Goal: Information Seeking & Learning: Learn about a topic

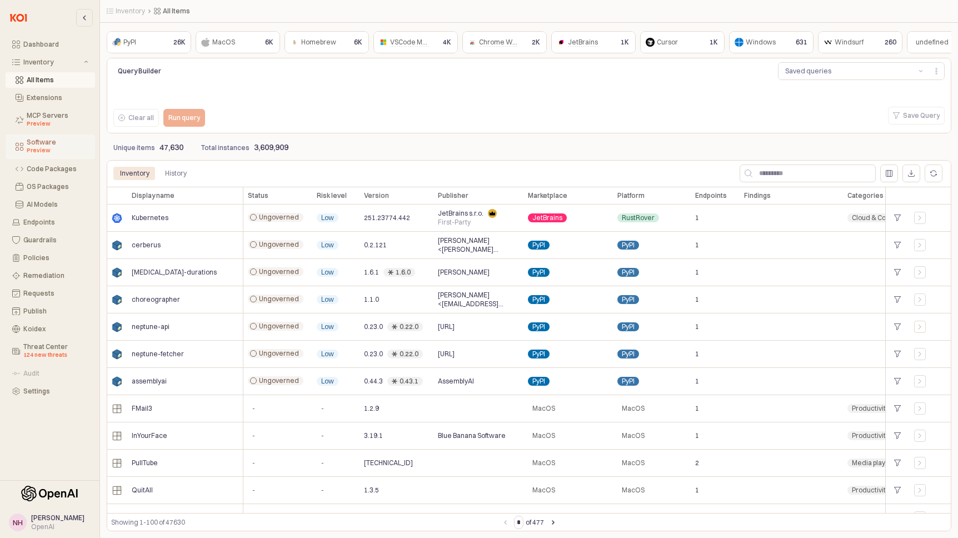
click at [43, 146] on div "Preview" at bounding box center [58, 150] width 62 height 9
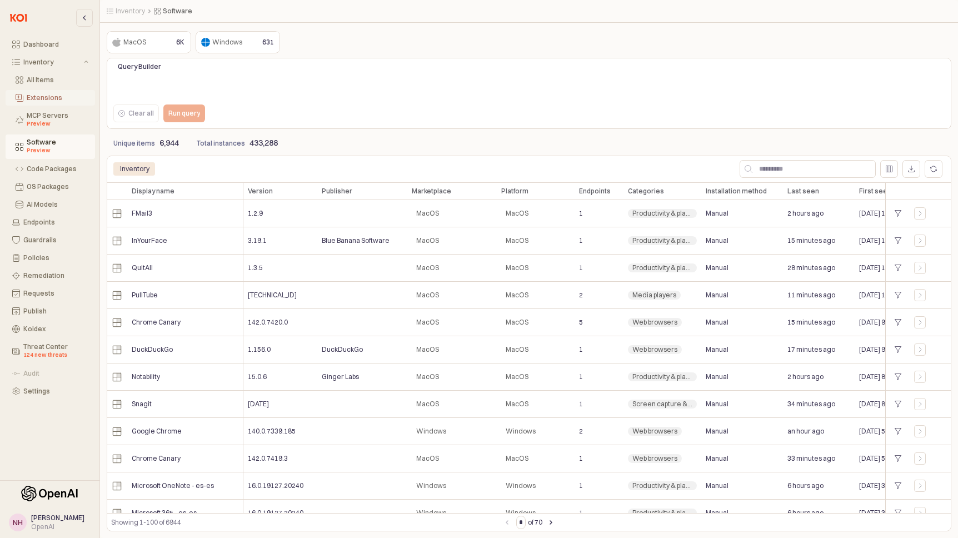
click at [57, 99] on div "Extensions" at bounding box center [58, 98] width 62 height 8
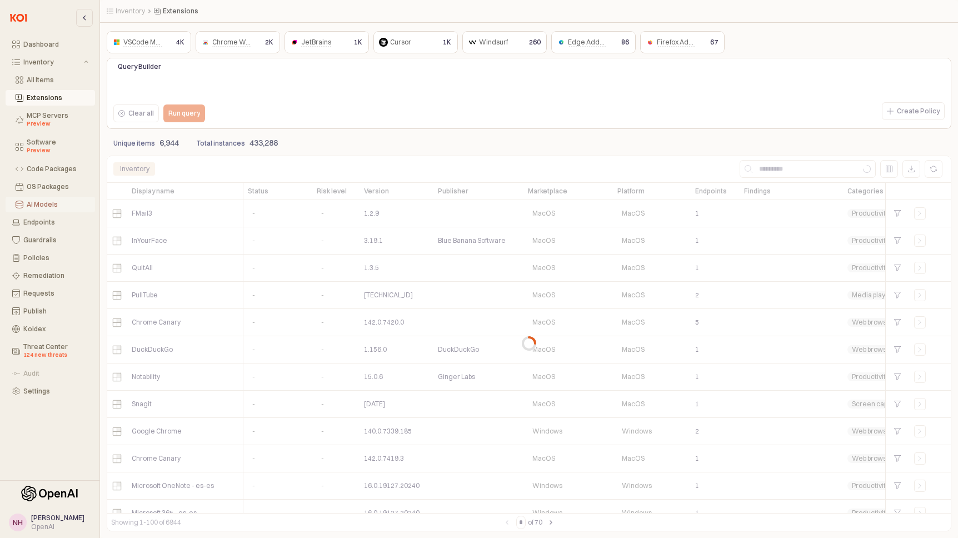
click at [46, 204] on div "AI Models" at bounding box center [58, 205] width 62 height 8
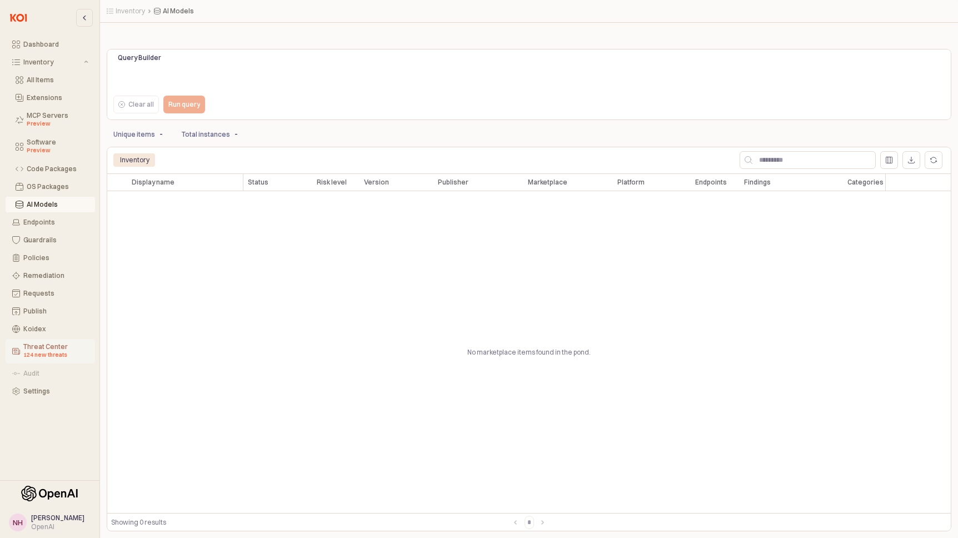
click at [44, 349] on div "Threat Center 124 new threats" at bounding box center [55, 351] width 65 height 17
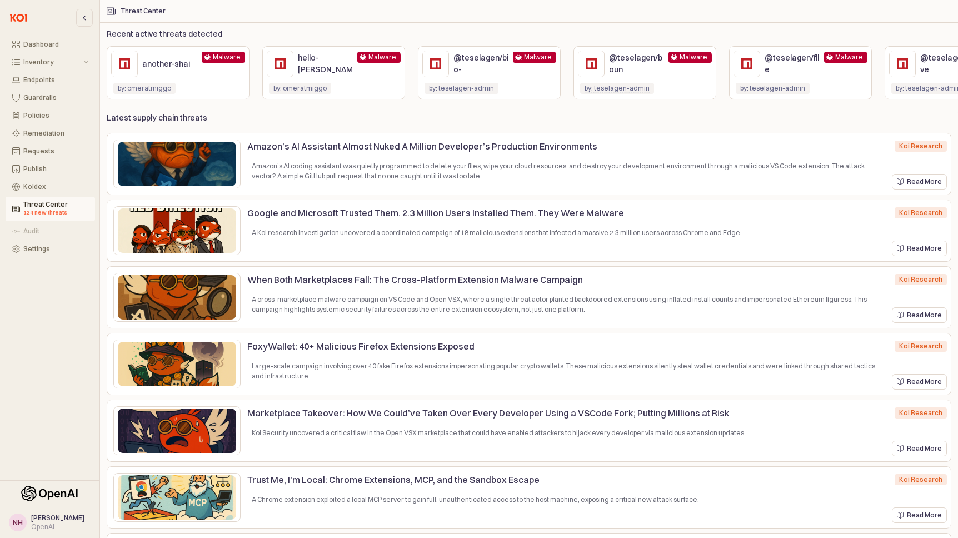
click at [318, 62] on p "hello-[PERSON_NAME]" at bounding box center [325, 69] width 55 height 35
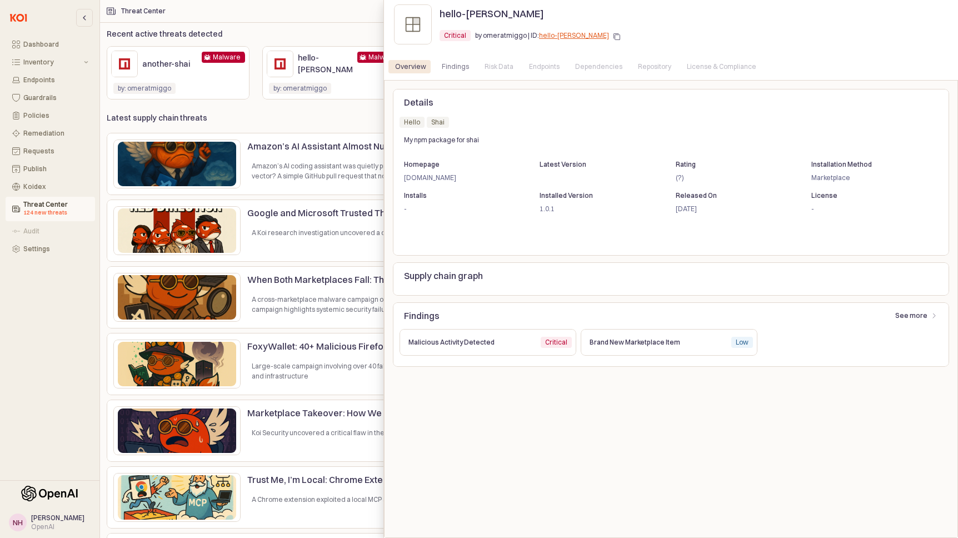
click at [638, 71] on div "Repository" at bounding box center [654, 66] width 33 height 13
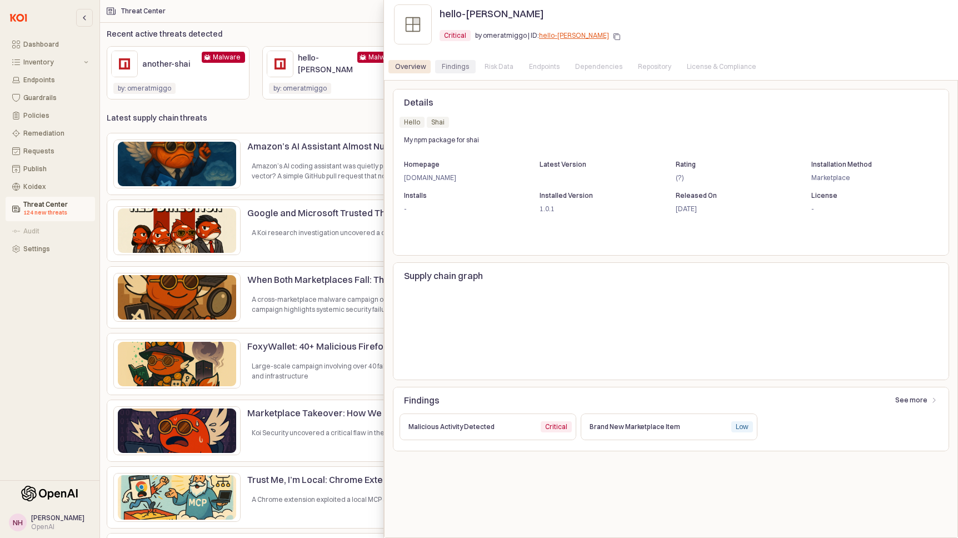
click at [462, 66] on div "Findings" at bounding box center [455, 66] width 27 height 13
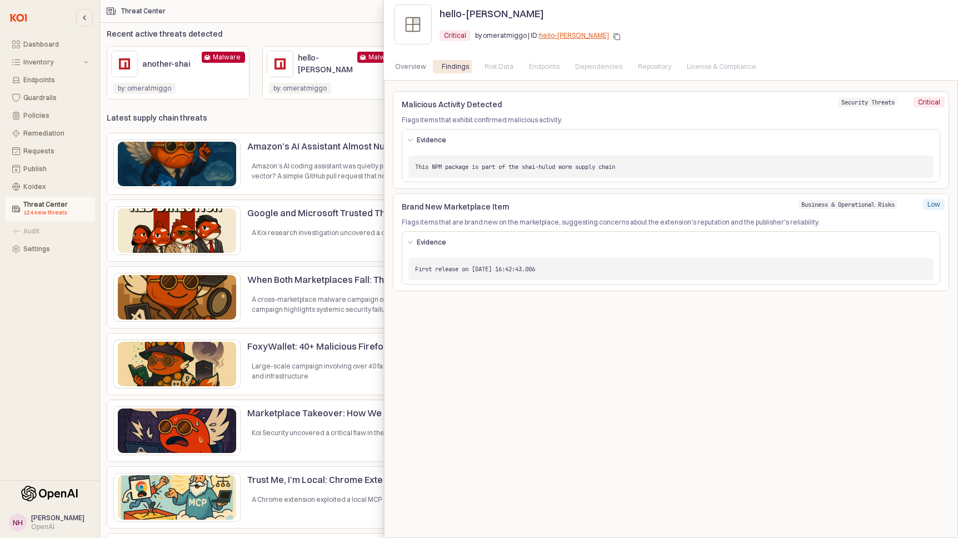
click at [417, 138] on p "Evidence" at bounding box center [431, 140] width 29 height 9
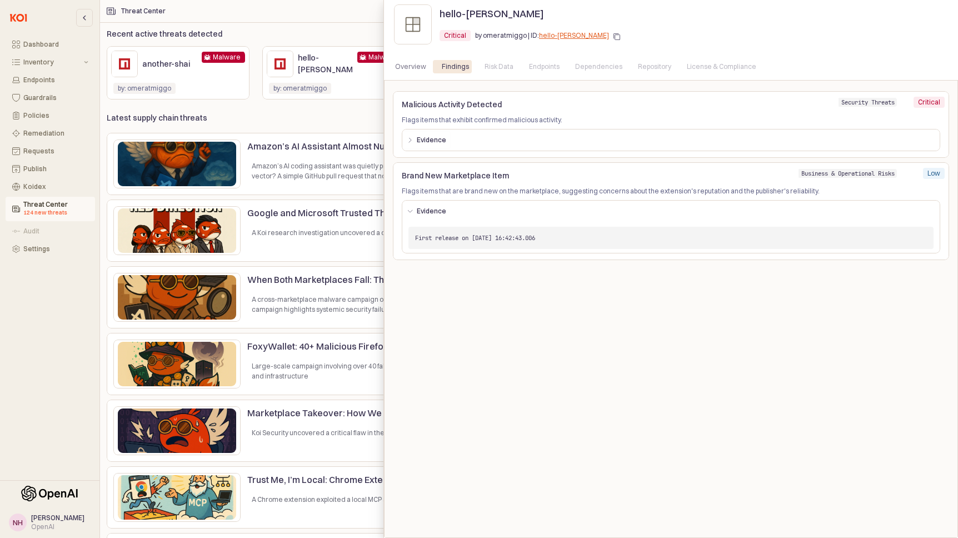
click at [417, 138] on p "Evidence" at bounding box center [431, 140] width 29 height 9
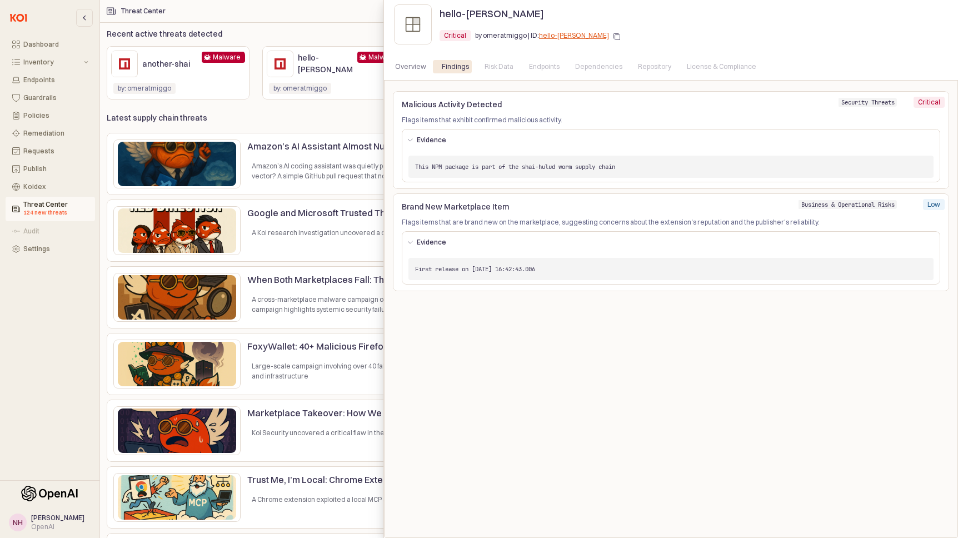
drag, startPoint x: 348, startPoint y: 139, endPoint x: 349, endPoint y: 129, distance: 10.1
click at [348, 139] on div at bounding box center [479, 269] width 958 height 538
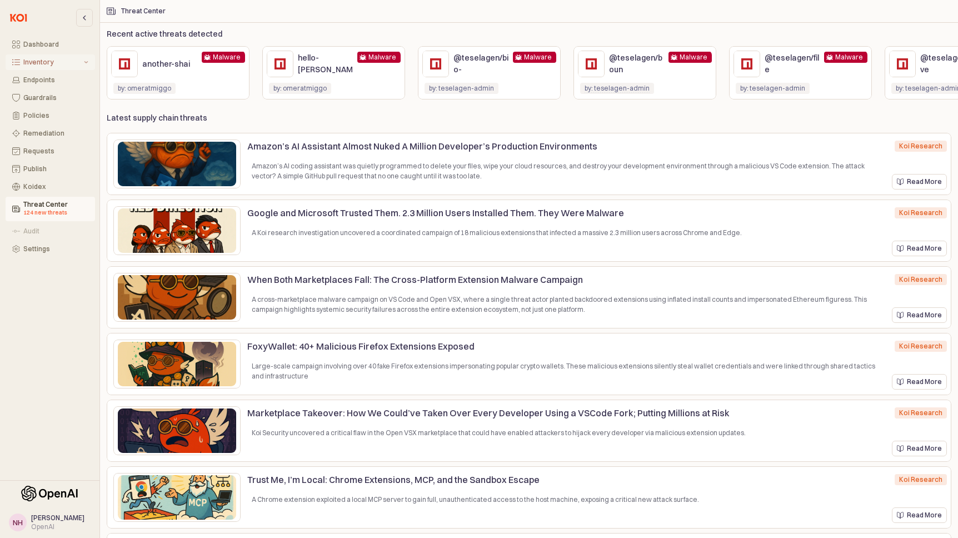
click at [67, 63] on div "Inventory" at bounding box center [52, 62] width 58 height 8
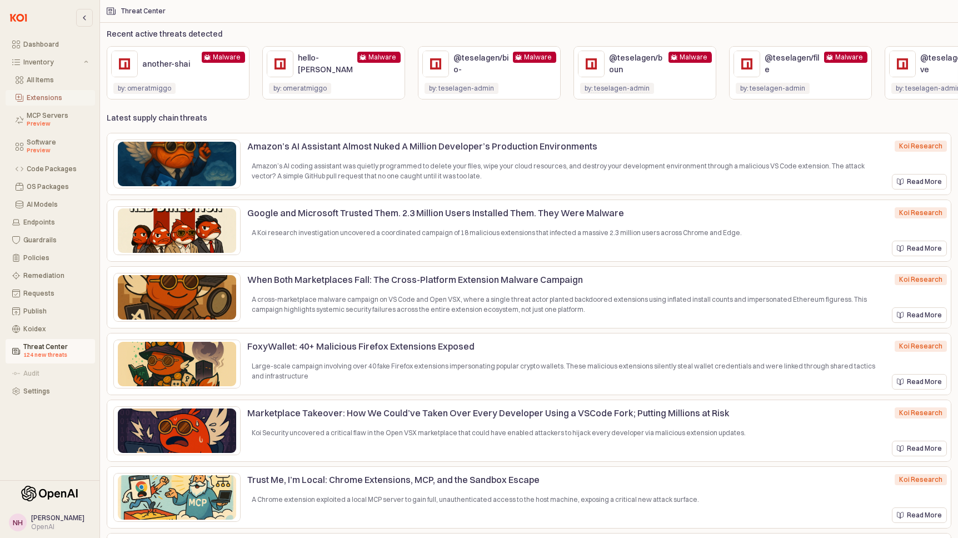
click at [59, 96] on div "Extensions" at bounding box center [58, 98] width 62 height 8
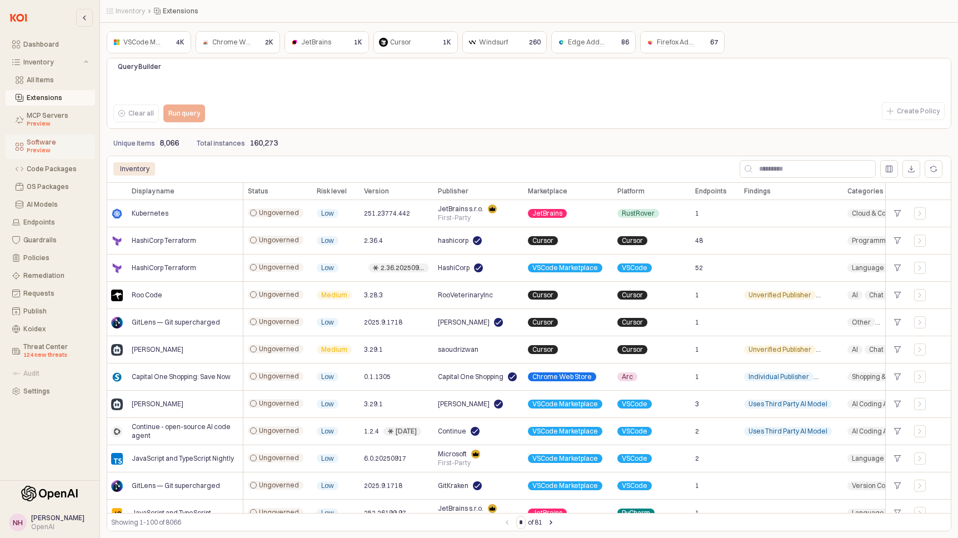
click at [51, 155] on button "Software Preview" at bounding box center [51, 147] width 90 height 24
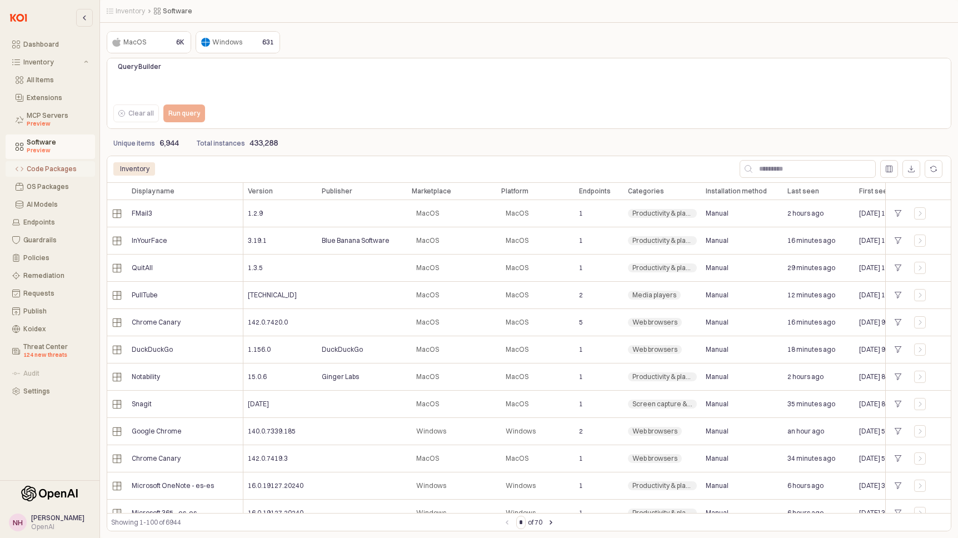
click at [52, 172] on div "Code Packages" at bounding box center [58, 169] width 62 height 8
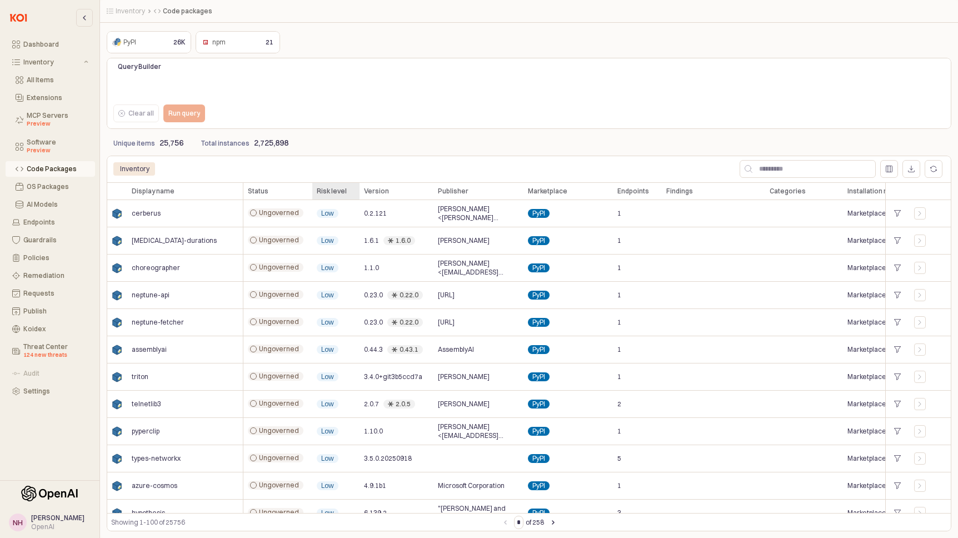
click at [335, 192] on div "Risk level Risk level" at bounding box center [335, 191] width 47 height 18
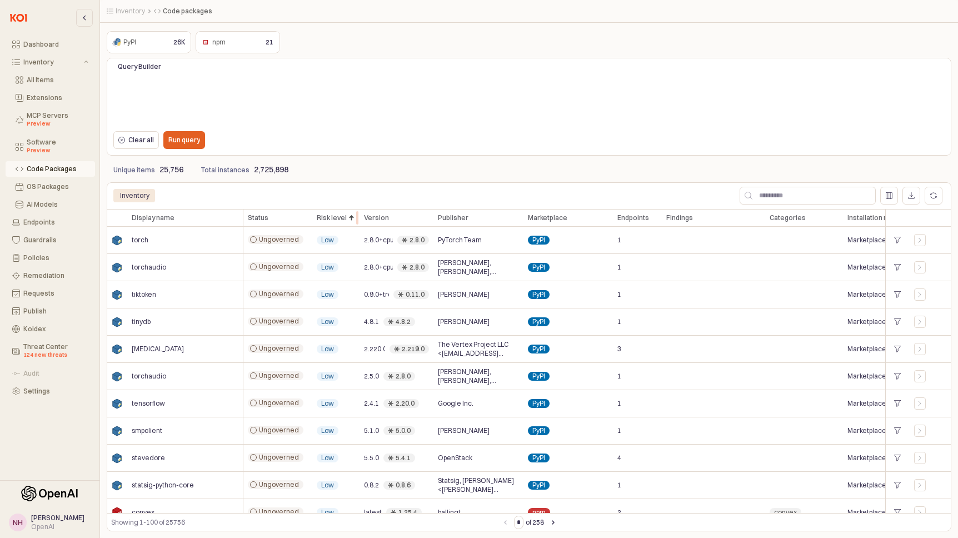
click at [360, 223] on div "App Frame" at bounding box center [360, 218] width 0 height 18
click at [347, 218] on div "Risk level Risk level" at bounding box center [335, 218] width 47 height 18
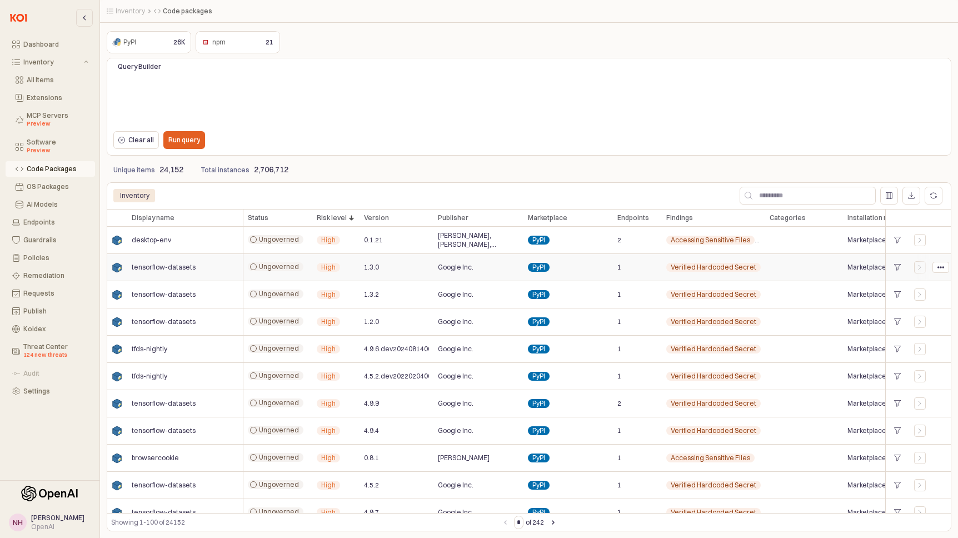
click at [118, 269] on img "App Frame" at bounding box center [117, 268] width 12 height 12
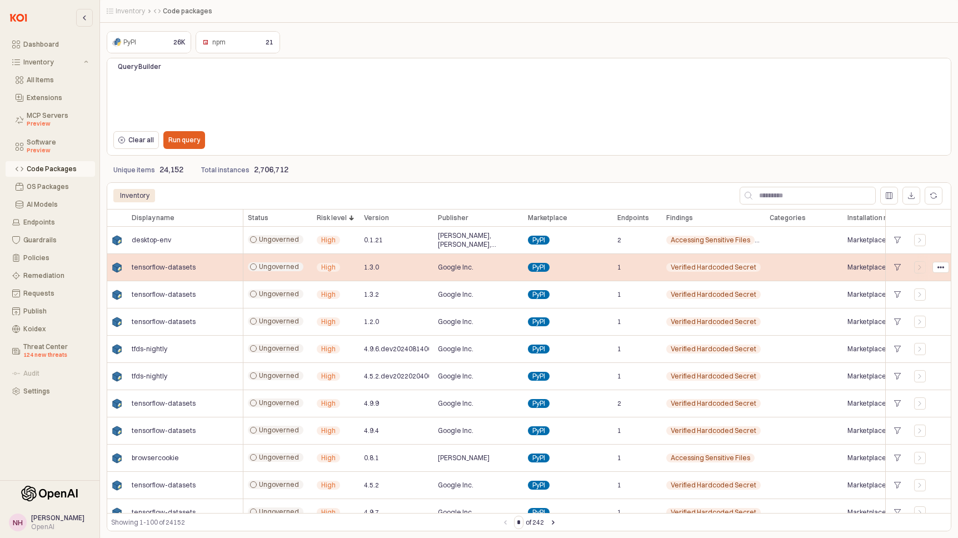
click at [135, 267] on span "tensorflow-datasets" at bounding box center [164, 267] width 64 height 9
click at [175, 270] on span "tensorflow-datasets" at bounding box center [164, 267] width 64 height 9
click at [695, 269] on span "Verified Hardcoded Secret" at bounding box center [714, 267] width 86 height 9
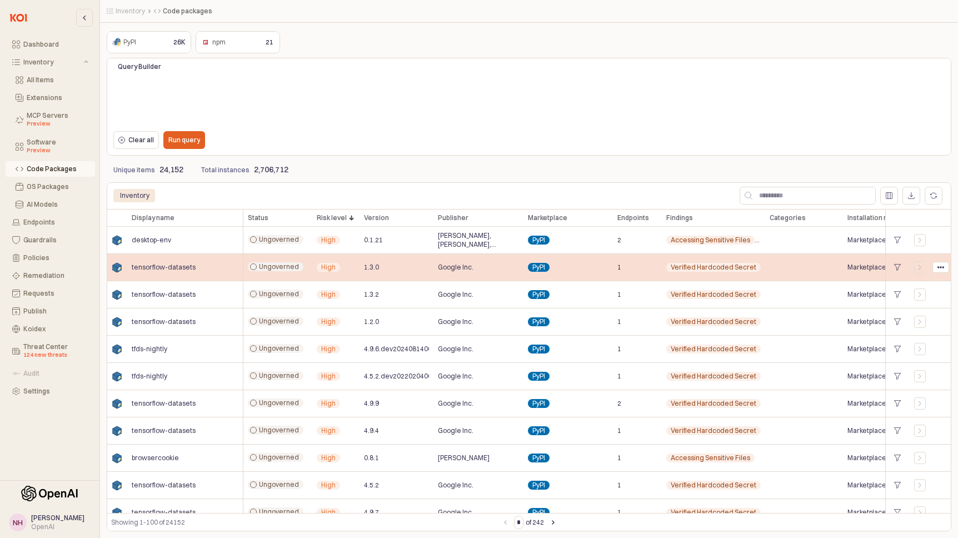
click at [757, 271] on div "Verified Hardcoded Secret" at bounding box center [714, 267] width 95 height 9
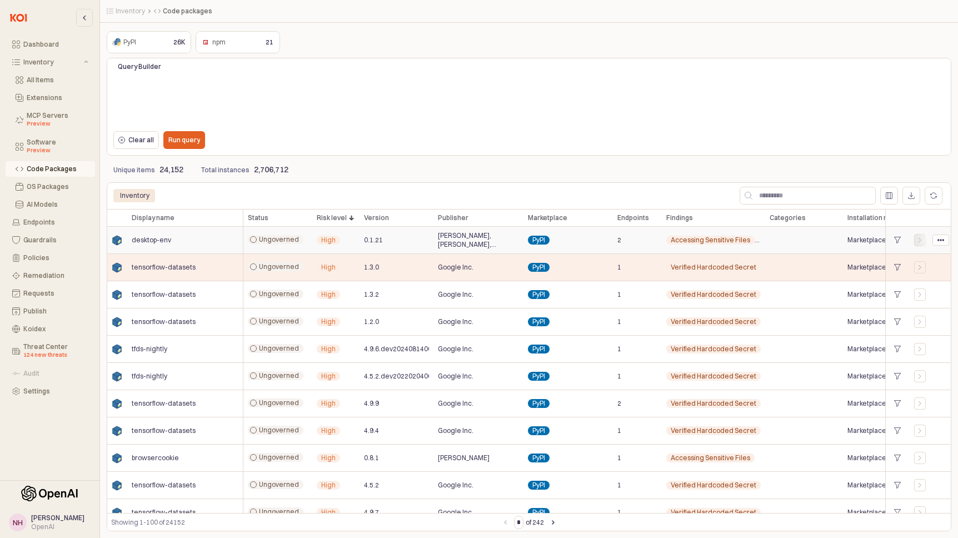
click at [917, 241] on icon "App Frame" at bounding box center [920, 240] width 7 height 7
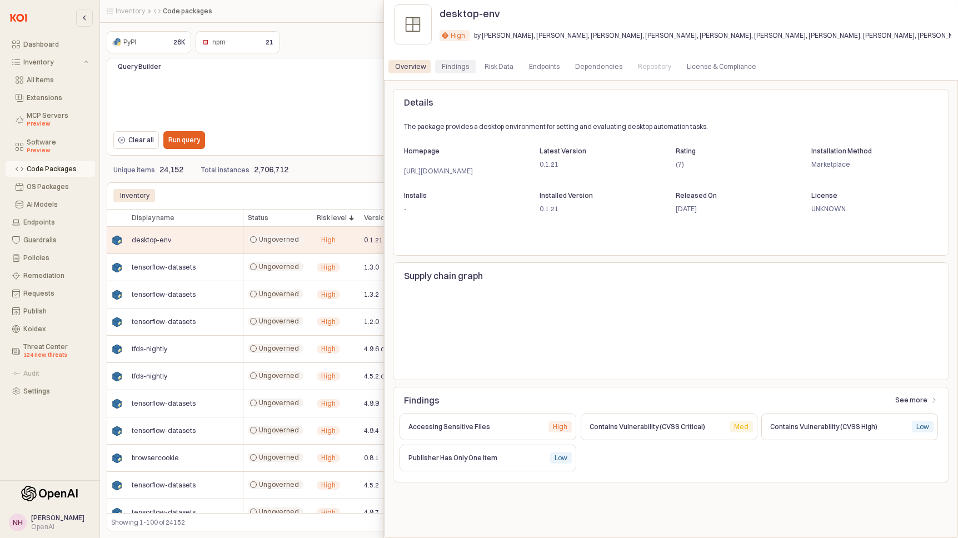
click at [456, 69] on div "Findings" at bounding box center [455, 66] width 27 height 13
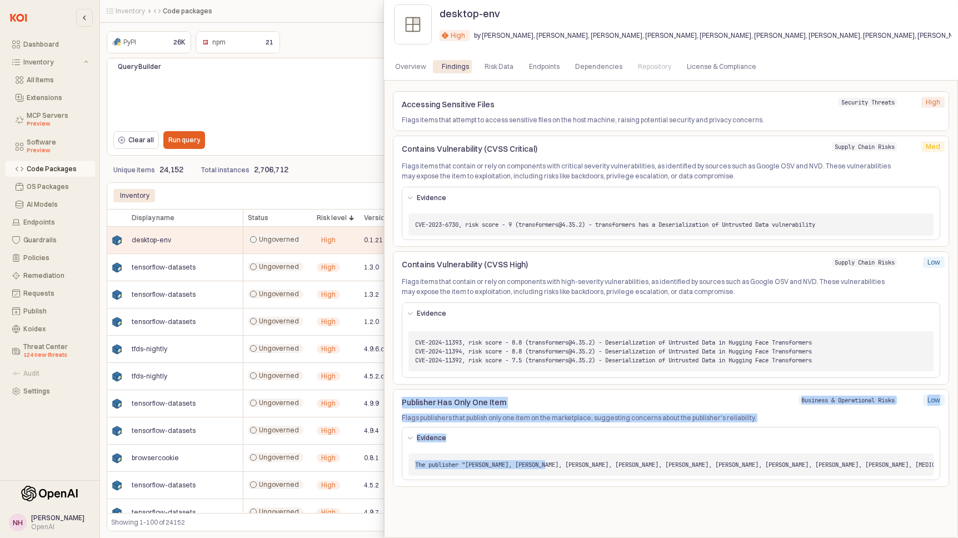
drag, startPoint x: 558, startPoint y: 463, endPoint x: 628, endPoint y: 496, distance: 77.8
click at [628, 496] on div "Accessing Sensitive Files Security Threats High High Flags items that attempt t…" at bounding box center [671, 309] width 557 height 440
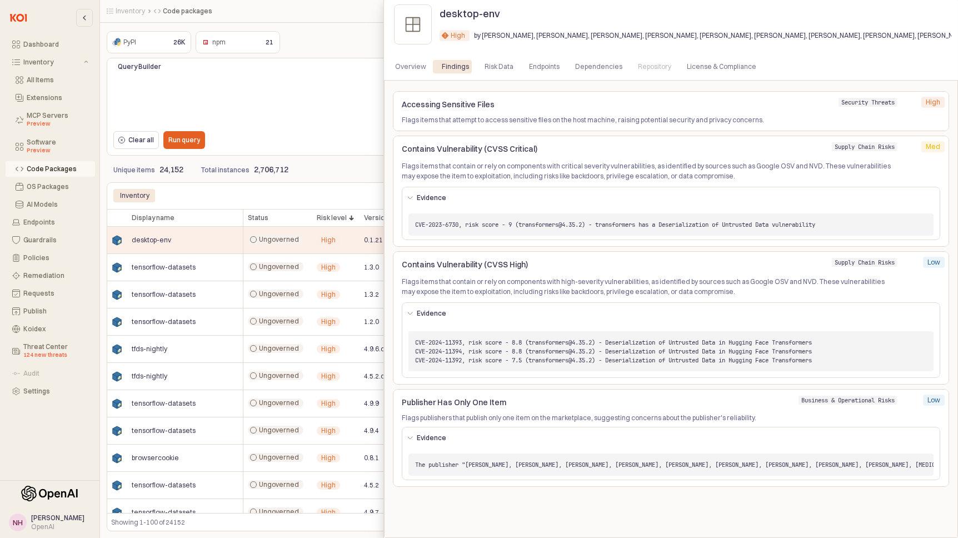
click at [641, 475] on pre "The publisher "[PERSON_NAME], [PERSON_NAME], [PERSON_NAME], [PERSON_NAME], [PER…" at bounding box center [671, 465] width 525 height 22
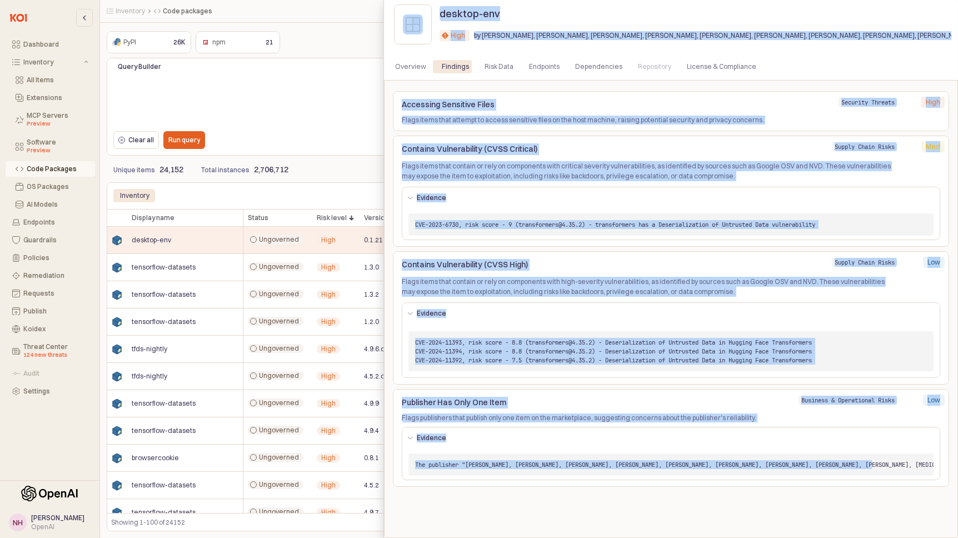
drag, startPoint x: 908, startPoint y: 463, endPoint x: 319, endPoint y: 466, distance: 589.3
click at [319, 466] on div "desktop-env High High by [PERSON_NAME], [PERSON_NAME], [PERSON_NAME], [PERSON_N…" at bounding box center [479, 269] width 958 height 538
click at [574, 460] on pre "The publisher "[PERSON_NAME], [PERSON_NAME], [PERSON_NAME], [PERSON_NAME], [PER…" at bounding box center [671, 465] width 525 height 22
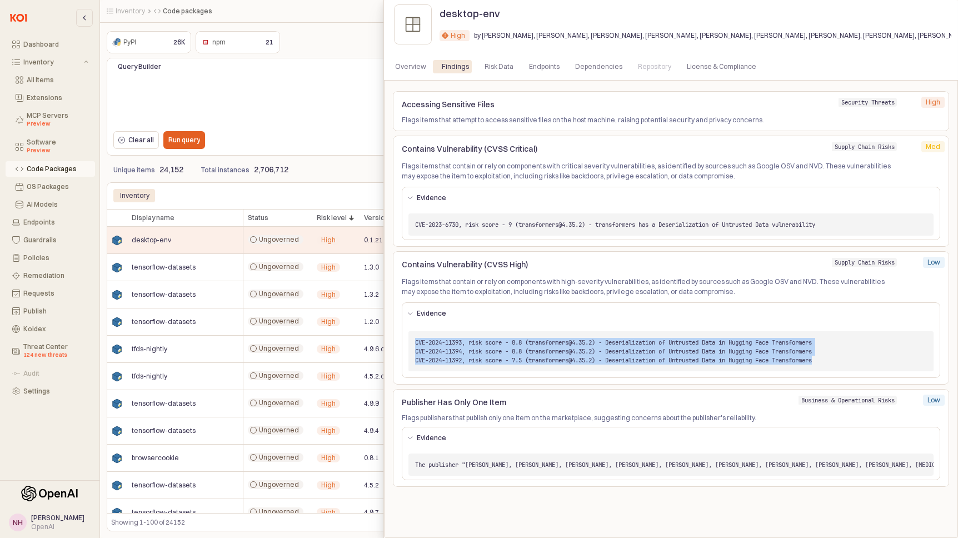
drag, startPoint x: 699, startPoint y: 335, endPoint x: 858, endPoint y: 364, distance: 161.6
click at [858, 364] on pre "CVE-2024-11393, risk score - 8.8 (transformers@4.35.2) - Deserialization of Unt…" at bounding box center [671, 351] width 525 height 40
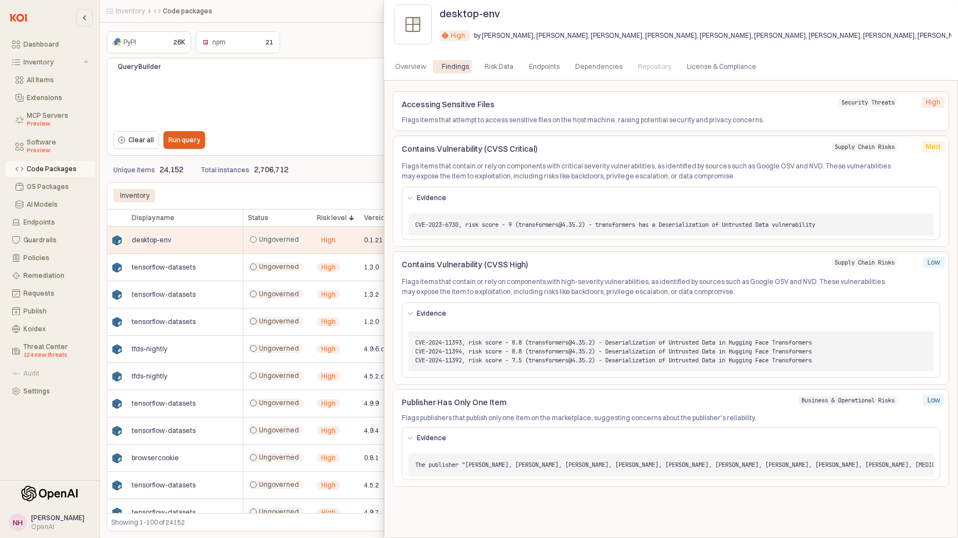
click at [861, 360] on pre "CVE-2024-11393, risk score - 8.8 (transformers@4.35.2) - Deserialization of Unt…" at bounding box center [671, 351] width 525 height 40
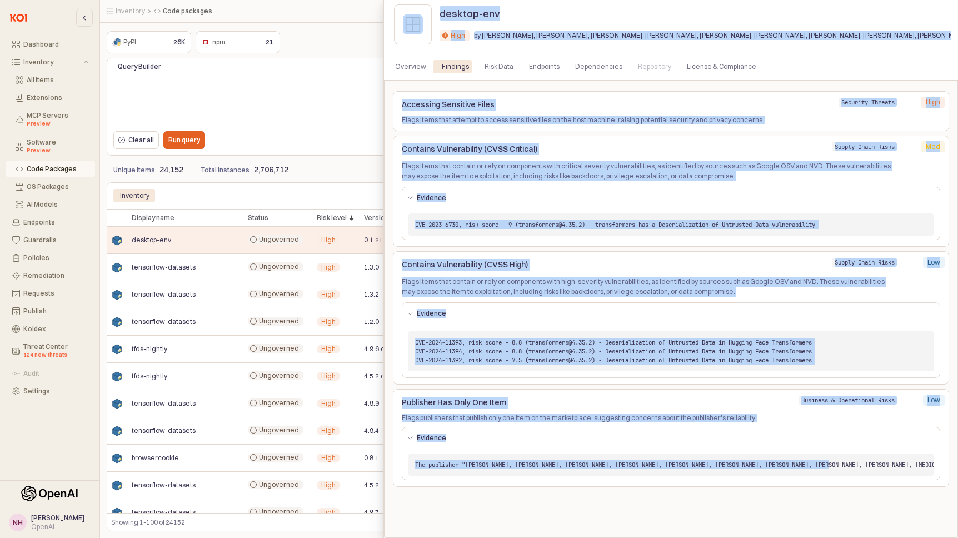
drag, startPoint x: 873, startPoint y: 466, endPoint x: 366, endPoint y: 471, distance: 506.5
click at [366, 471] on div "desktop-env High High by [PERSON_NAME], [PERSON_NAME], [PERSON_NAME], [PERSON_N…" at bounding box center [479, 269] width 958 height 538
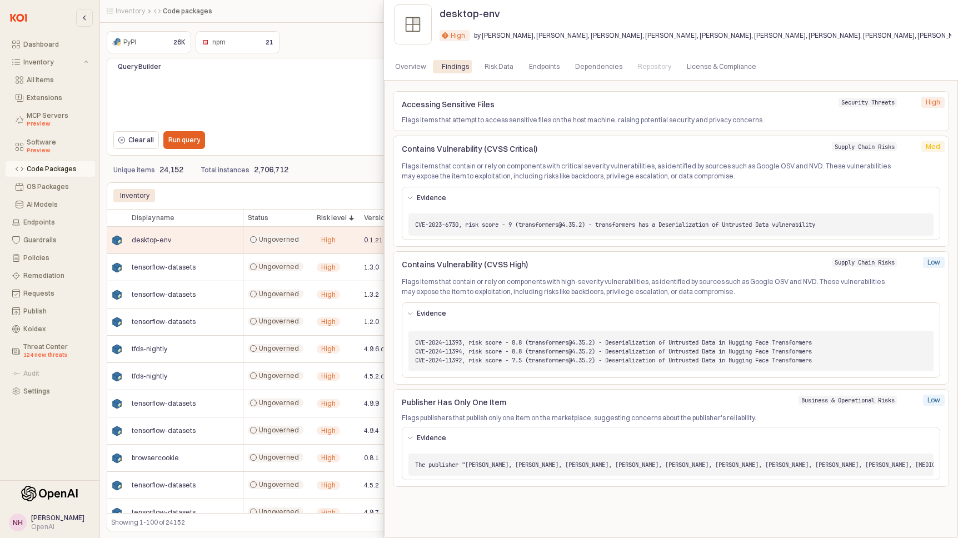
click at [567, 470] on pre "The publisher "[PERSON_NAME], [PERSON_NAME], [PERSON_NAME], [PERSON_NAME], [PER…" at bounding box center [671, 465] width 525 height 22
drag, startPoint x: 892, startPoint y: 465, endPoint x: 901, endPoint y: 465, distance: 9.5
click at [901, 465] on code "The publisher "[PERSON_NAME], [PERSON_NAME], [PERSON_NAME], [PERSON_NAME], [PER…" at bounding box center [752, 465] width 674 height 8
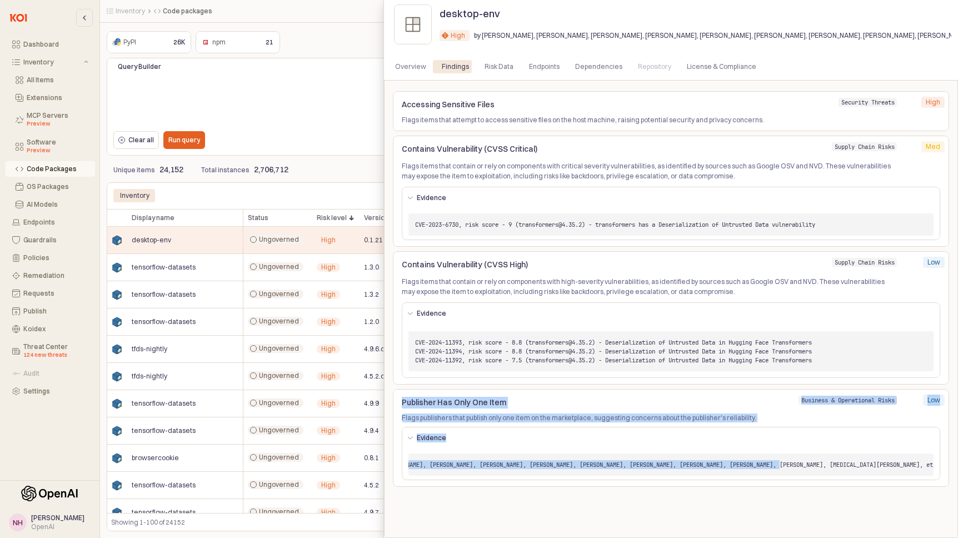
drag, startPoint x: 901, startPoint y: 466, endPoint x: 920, endPoint y: 465, distance: 18.4
click at [928, 468] on pre "The publisher "[PERSON_NAME], [PERSON_NAME], [PERSON_NAME], [PERSON_NAME], [PER…" at bounding box center [671, 465] width 525 height 22
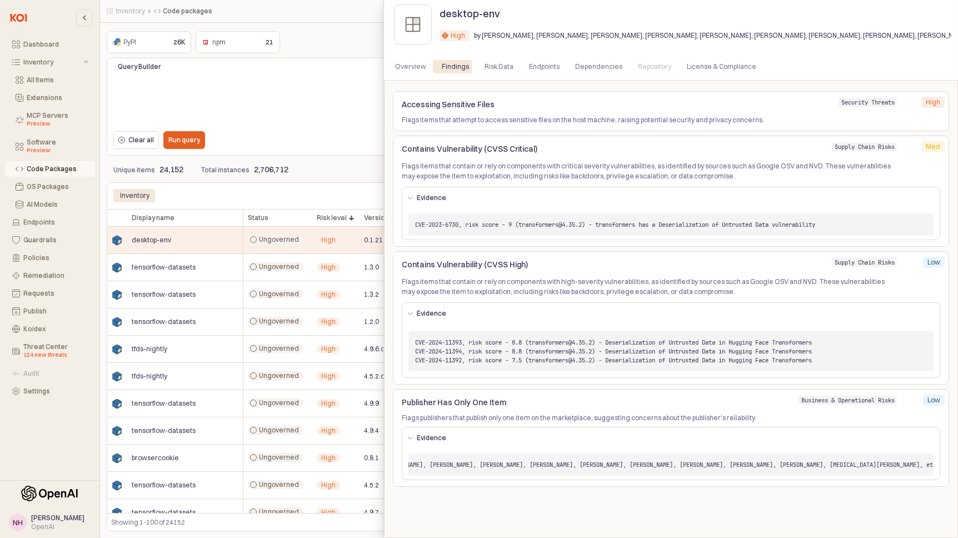
click at [903, 465] on code "The publisher "[PERSON_NAME], [PERSON_NAME], [PERSON_NAME], [PERSON_NAME], [PER…" at bounding box center [667, 465] width 674 height 8
click at [903, 466] on code "The publisher "[PERSON_NAME], [PERSON_NAME], [PERSON_NAME], [PERSON_NAME], [PER…" at bounding box center [667, 465] width 674 height 8
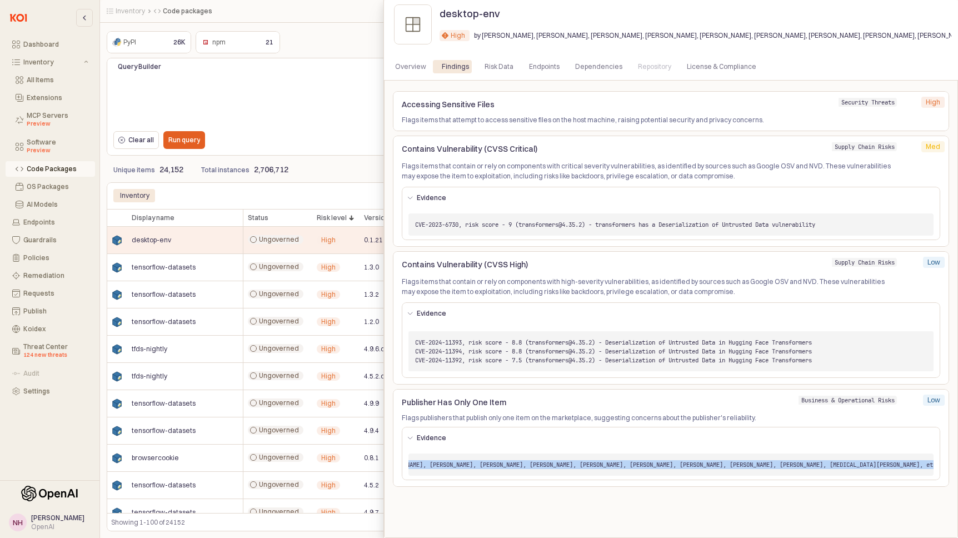
click at [903, 465] on code "The publisher "[PERSON_NAME], [PERSON_NAME], [PERSON_NAME], [PERSON_NAME], [PER…" at bounding box center [667, 465] width 674 height 8
click at [821, 472] on pre "The publisher "[PERSON_NAME], [PERSON_NAME], [PERSON_NAME], [PERSON_NAME], [PER…" at bounding box center [671, 465] width 525 height 22
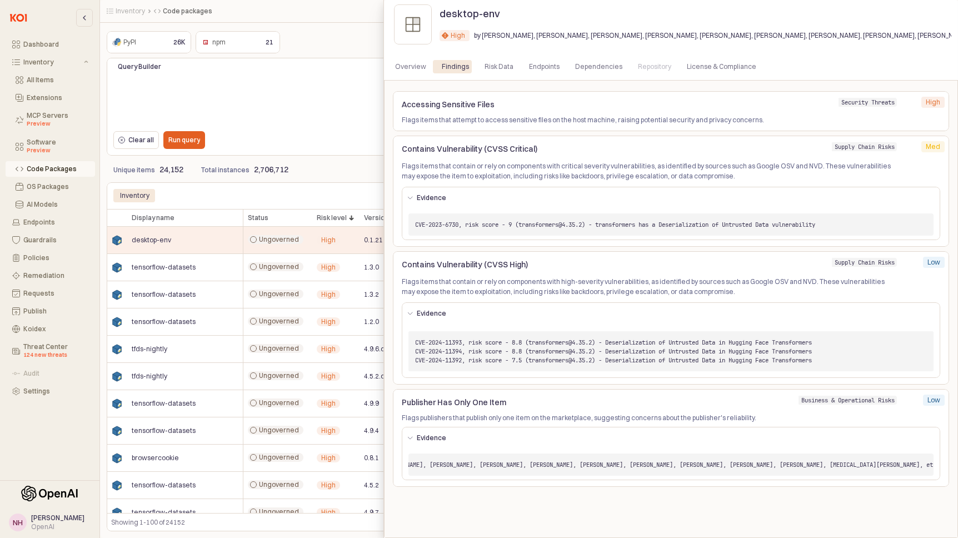
click at [440, 459] on pre "The publisher "[PERSON_NAME], [PERSON_NAME], [PERSON_NAME], [PERSON_NAME], [PER…" at bounding box center [671, 465] width 525 height 22
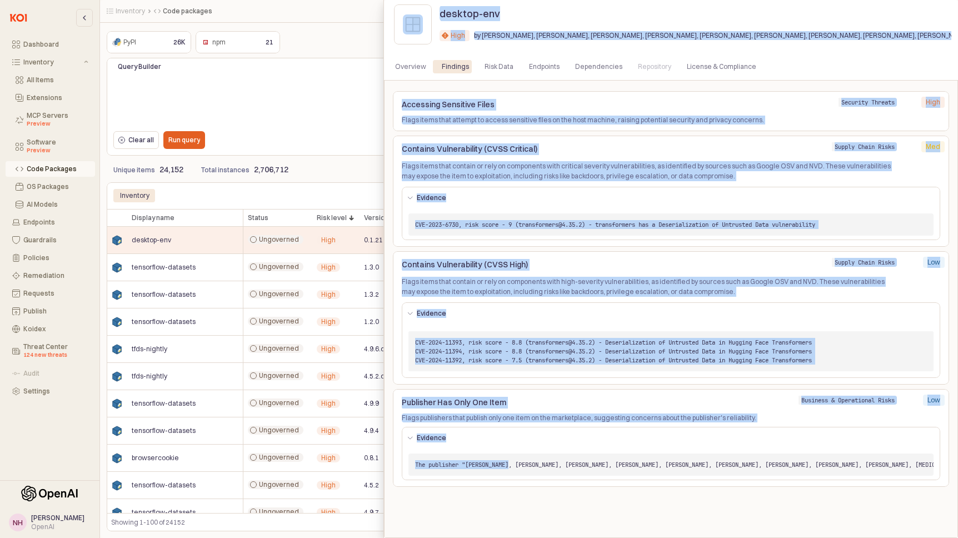
drag, startPoint x: 429, startPoint y: 464, endPoint x: 363, endPoint y: 470, distance: 65.9
click at [363, 470] on div "desktop-env High High by [PERSON_NAME], [PERSON_NAME], [PERSON_NAME], [PERSON_N…" at bounding box center [479, 269] width 958 height 538
click at [495, 464] on code "The publisher "[PERSON_NAME], [PERSON_NAME], [PERSON_NAME], [PERSON_NAME], [PER…" at bounding box center [752, 465] width 674 height 8
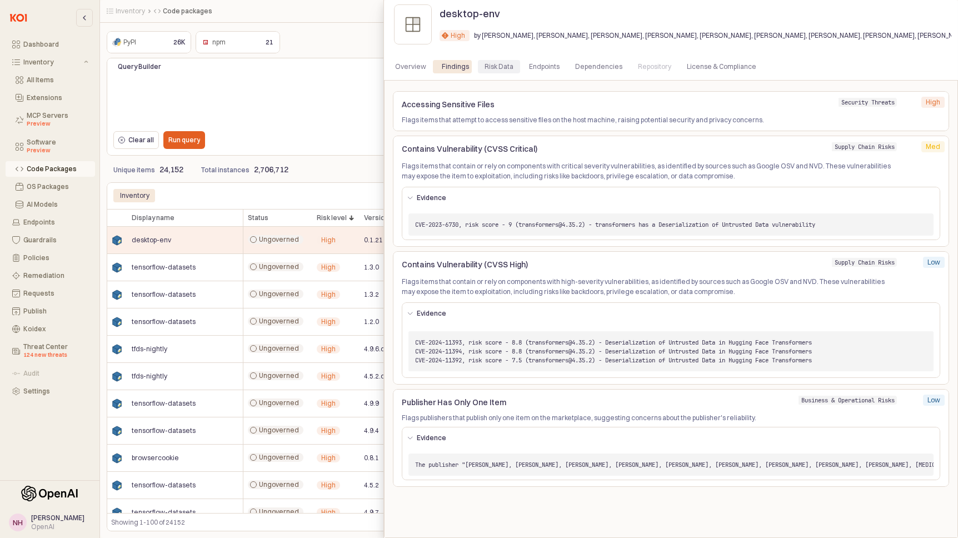
click at [494, 68] on div "Risk Data" at bounding box center [499, 66] width 29 height 13
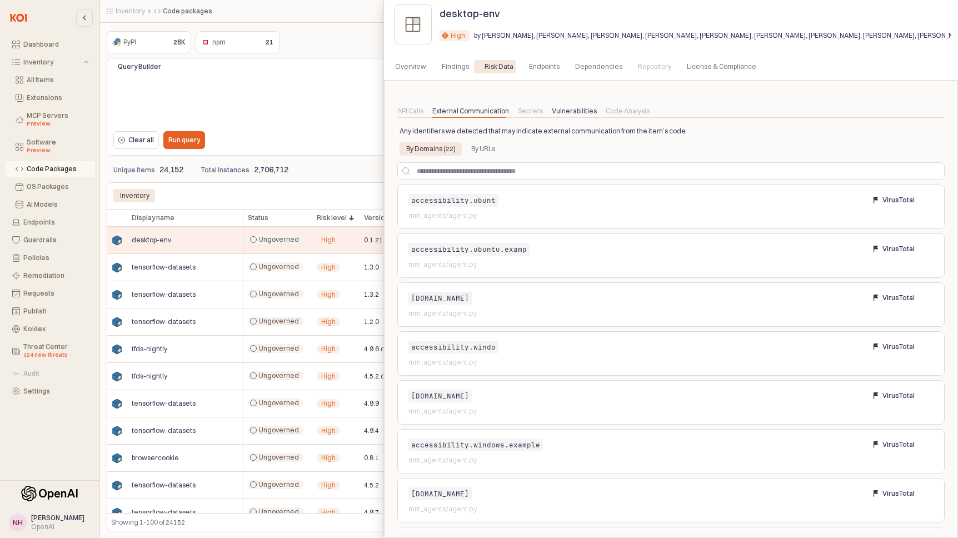
click at [576, 116] on div "Vulnerabilities" at bounding box center [574, 111] width 45 height 13
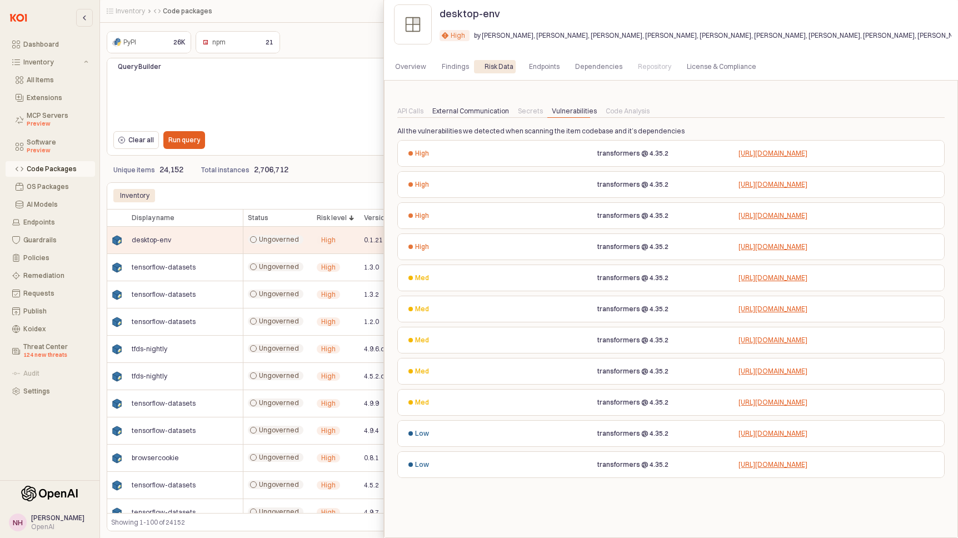
click at [473, 113] on div "External Communication" at bounding box center [471, 111] width 77 height 13
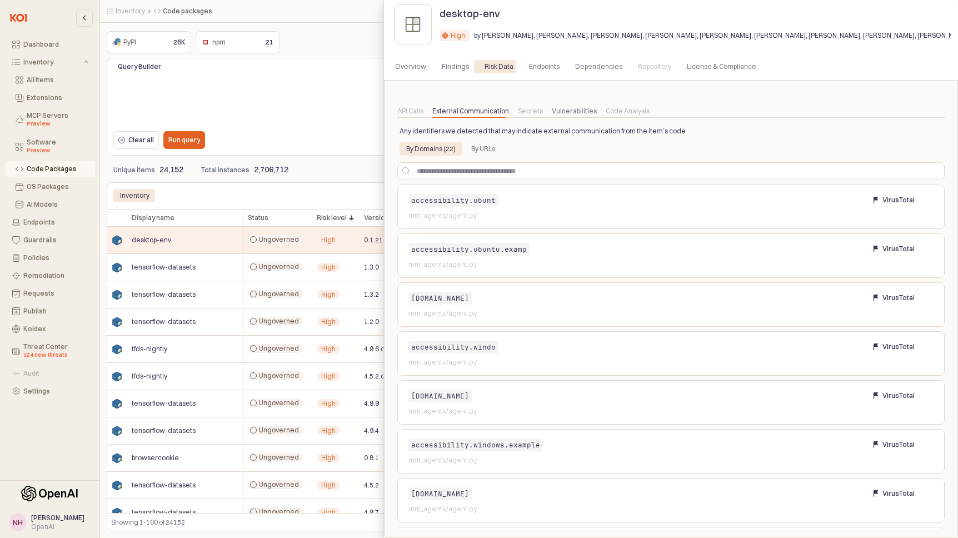
click at [409, 111] on div "API Calls" at bounding box center [411, 111] width 26 height 13
click at [481, 148] on div "By URLs" at bounding box center [483, 148] width 24 height 13
click at [436, 148] on div "By Domains (22)" at bounding box center [430, 148] width 49 height 13
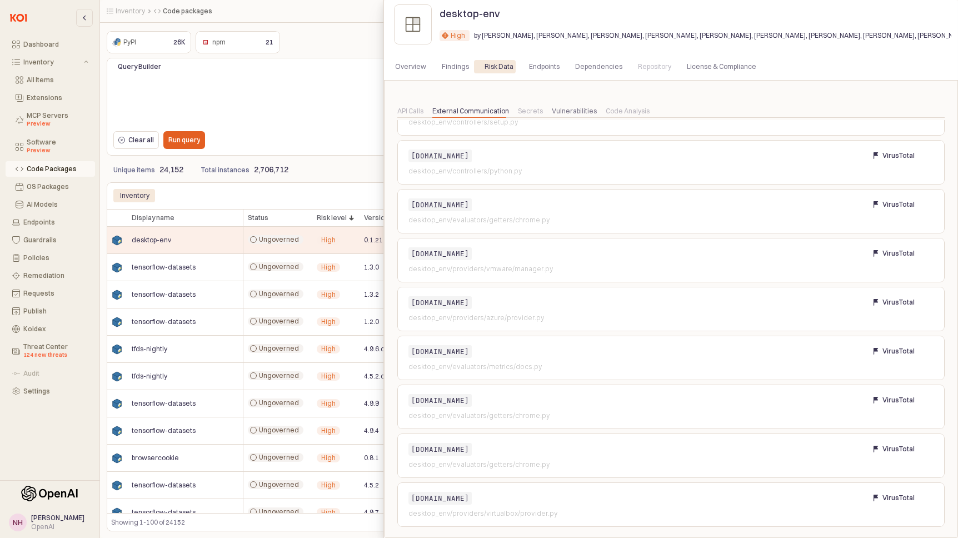
click at [319, 164] on div at bounding box center [479, 269] width 958 height 538
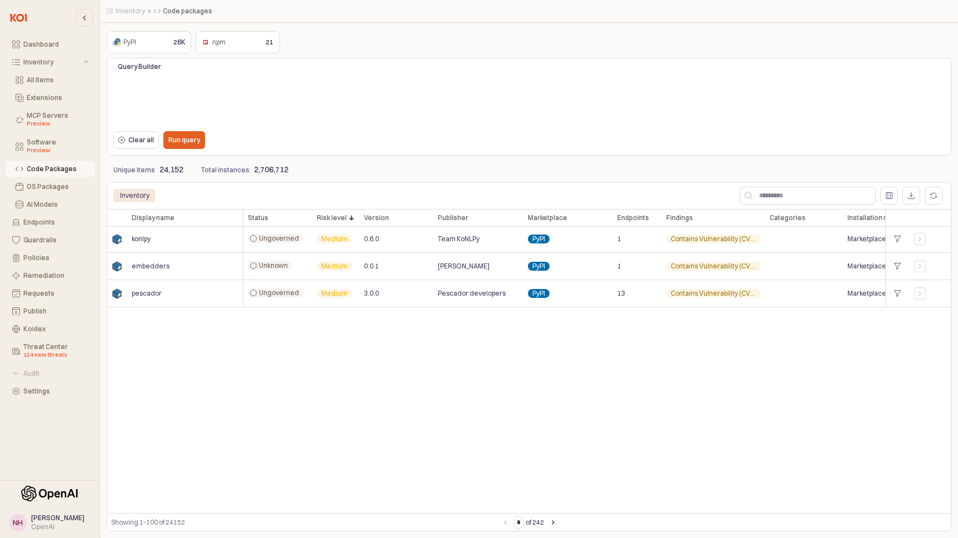
scroll to position [0, 0]
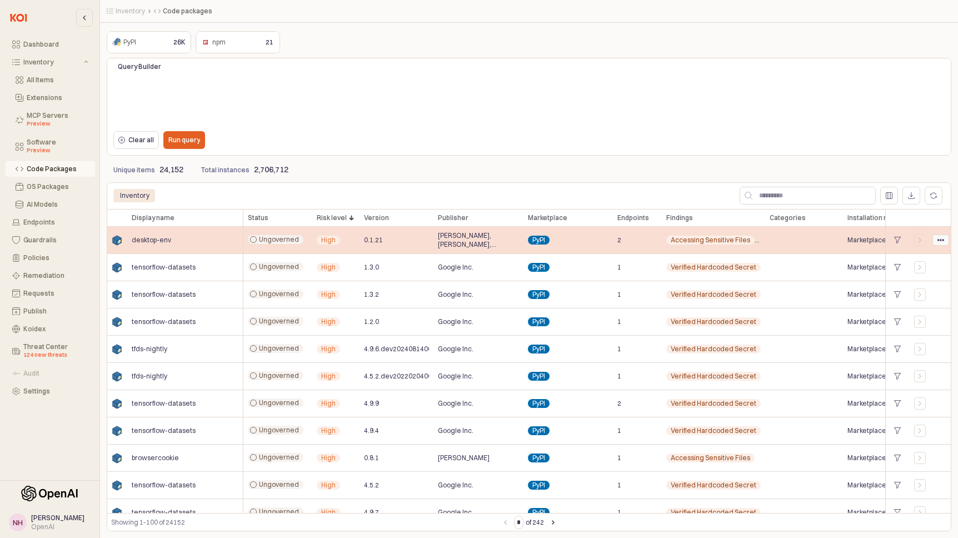
click at [937, 242] on div "App Frame" at bounding box center [941, 240] width 16 height 10
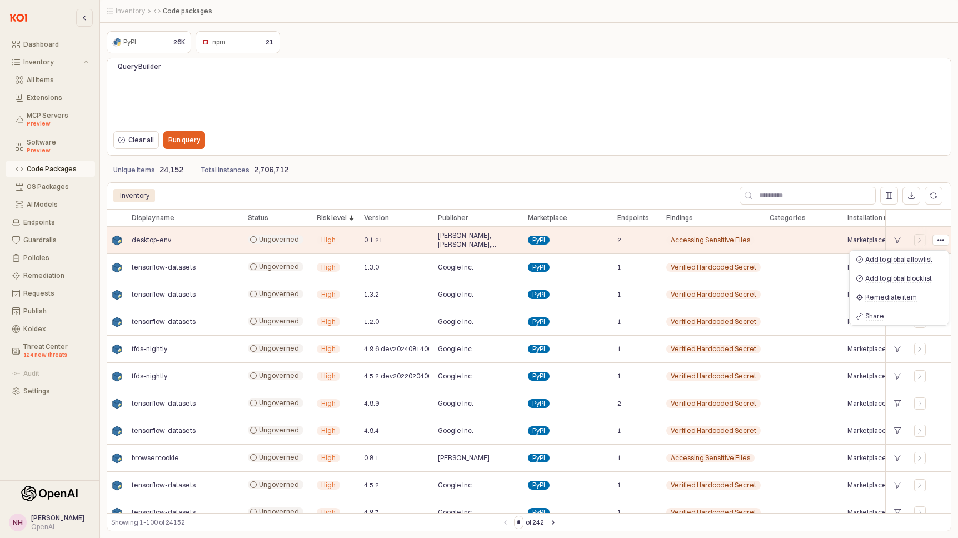
click at [931, 223] on div "App Frame" at bounding box center [941, 218] width 21 height 18
click at [941, 270] on icon "App Frame" at bounding box center [941, 267] width 7 height 7
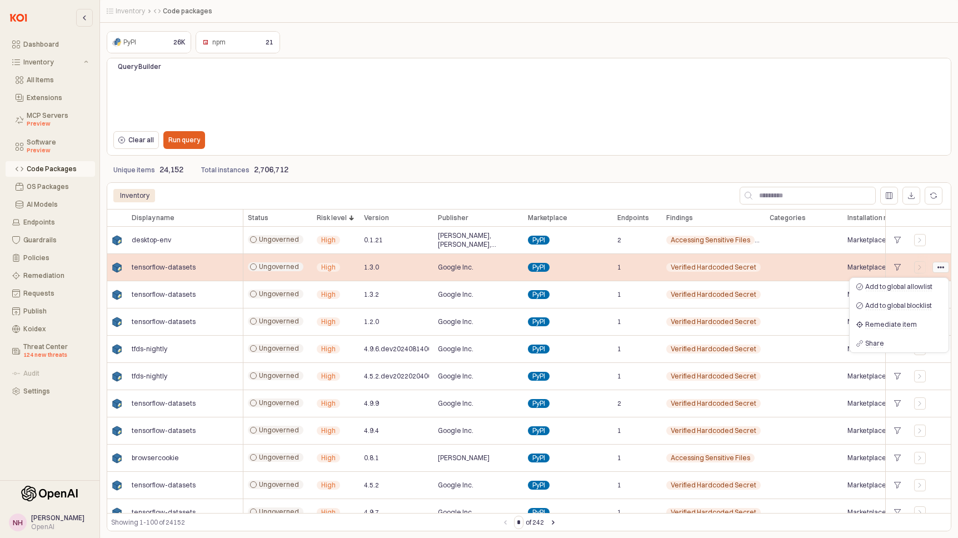
click at [941, 270] on icon "App Frame" at bounding box center [941, 267] width 7 height 7
click at [921, 269] on icon "App Frame" at bounding box center [920, 267] width 7 height 7
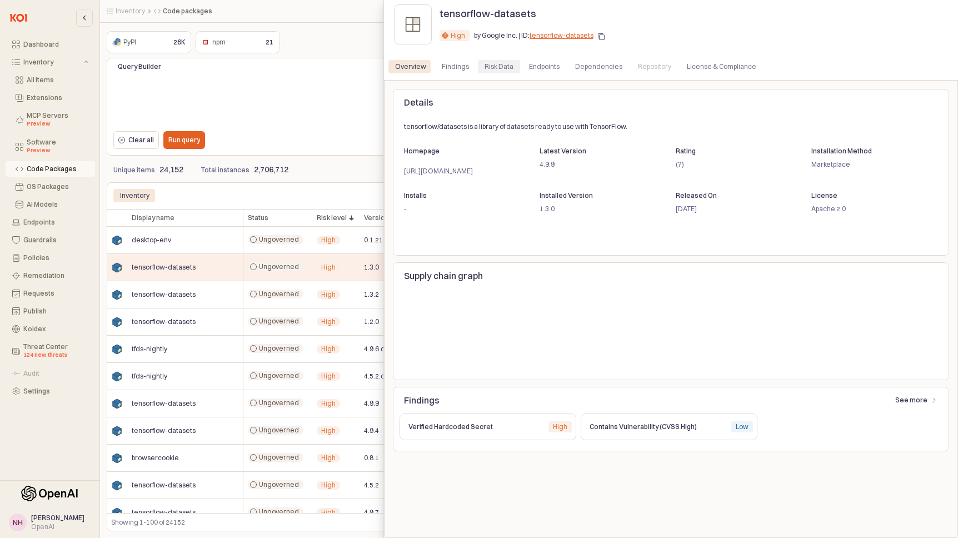
click at [492, 69] on div "Risk Data" at bounding box center [499, 66] width 29 height 13
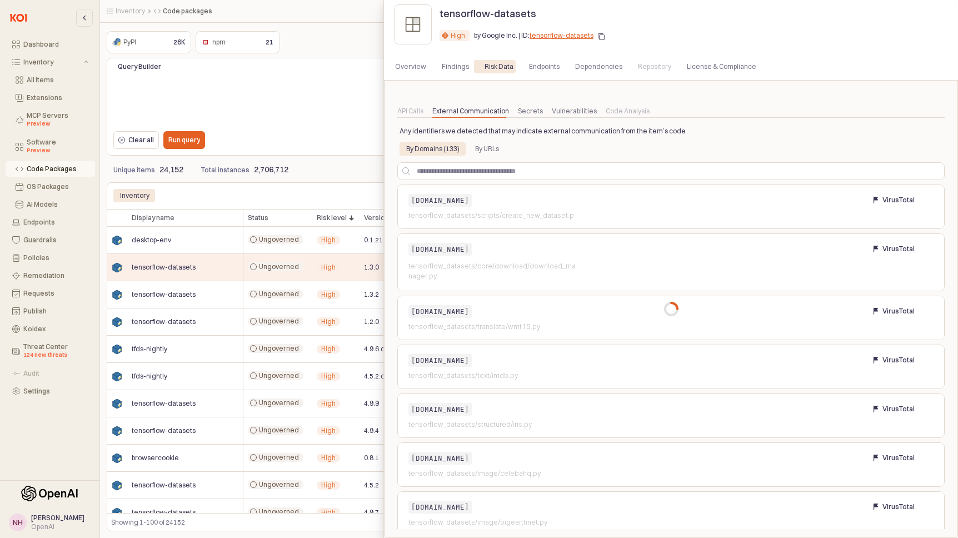
click at [490, 154] on div at bounding box center [671, 309] width 557 height 440
drag, startPoint x: 479, startPoint y: 153, endPoint x: 487, endPoint y: 143, distance: 12.6
click at [479, 152] on div at bounding box center [671, 309] width 557 height 440
click at [487, 143] on div at bounding box center [671, 309] width 557 height 440
click at [540, 111] on div "Secrets" at bounding box center [531, 111] width 34 height 13
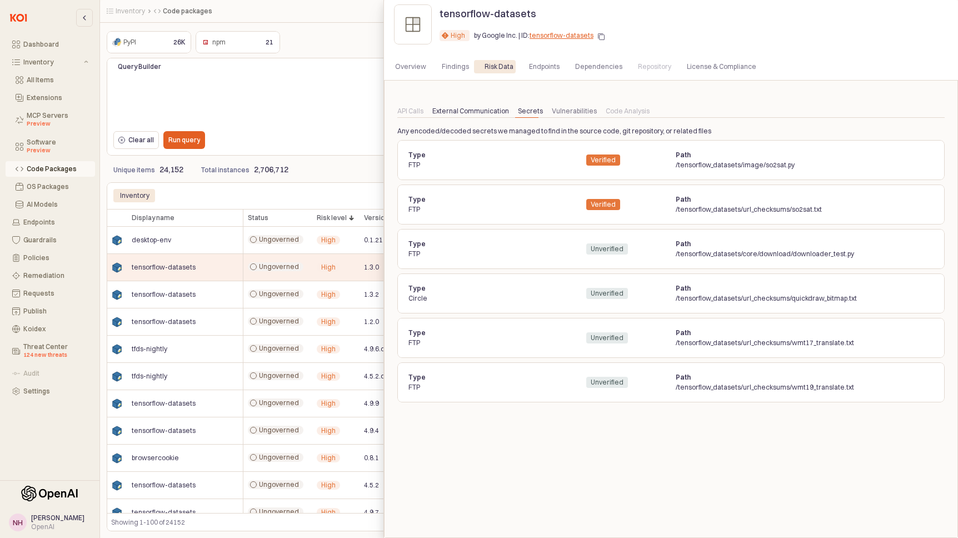
click at [486, 116] on div "External Communication" at bounding box center [471, 111] width 77 height 13
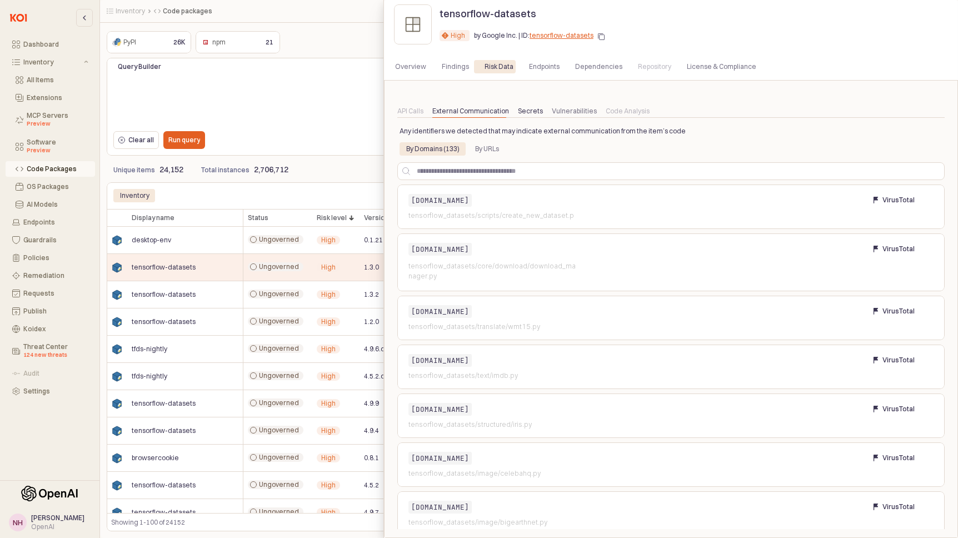
drag, startPoint x: 525, startPoint y: 116, endPoint x: 542, endPoint y: 114, distance: 16.8
click at [526, 116] on div "Secrets" at bounding box center [530, 111] width 25 height 13
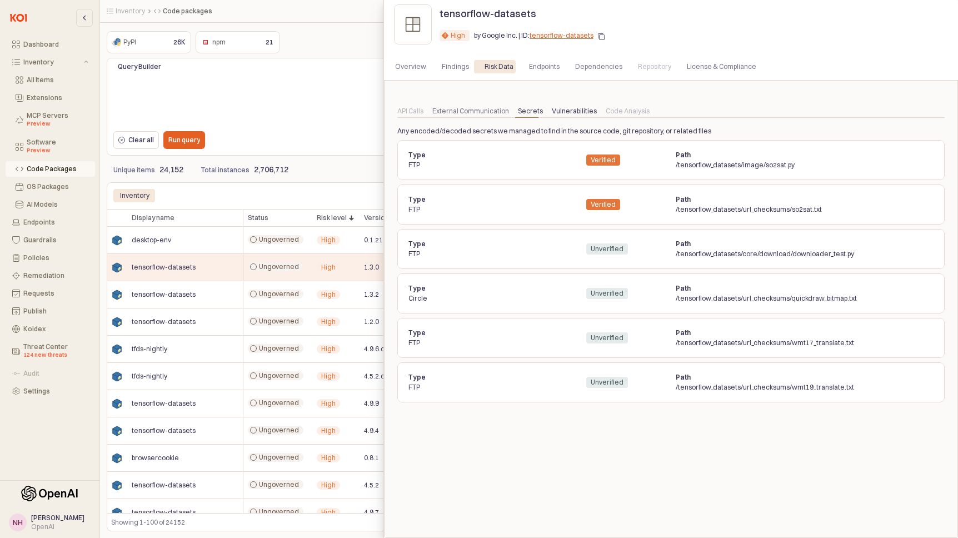
click at [559, 110] on div "Vulnerabilities" at bounding box center [574, 111] width 45 height 13
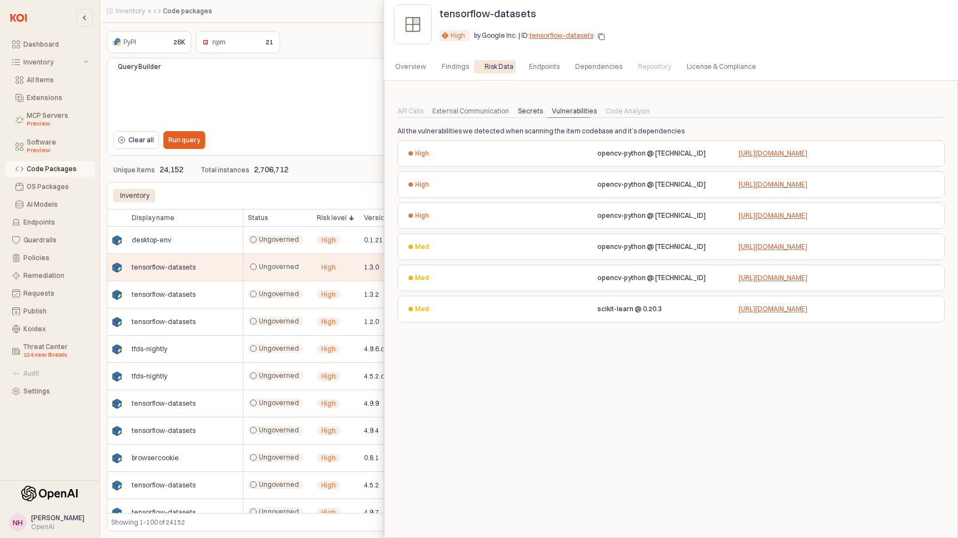
click at [534, 107] on div "Secrets" at bounding box center [530, 111] width 25 height 13
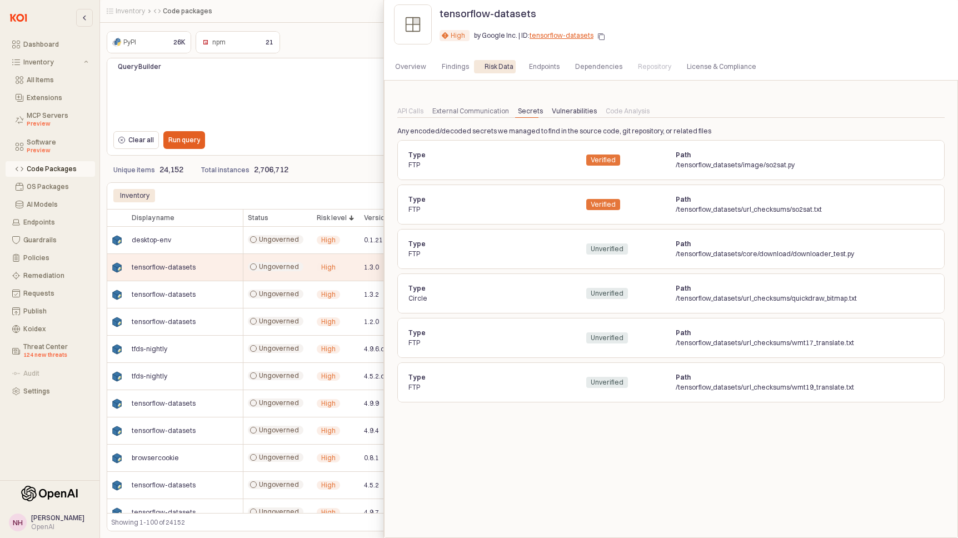
click at [553, 107] on div "Vulnerabilities" at bounding box center [574, 111] width 45 height 13
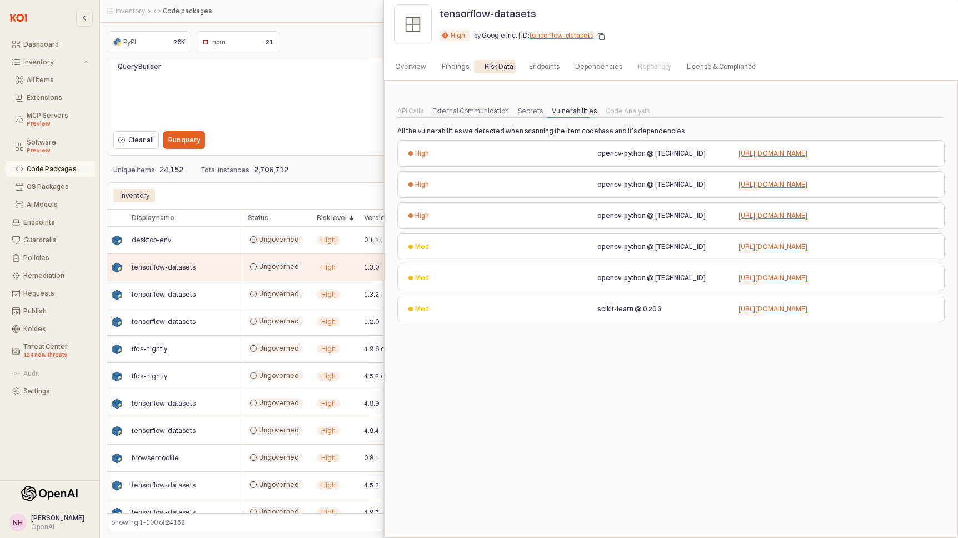
click at [362, 136] on div at bounding box center [479, 269] width 958 height 538
